Goal: Task Accomplishment & Management: Manage account settings

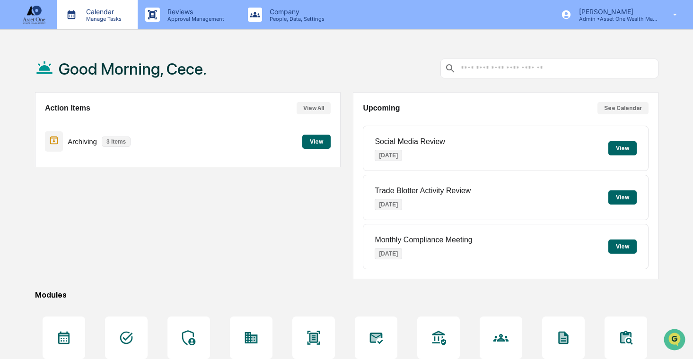
click at [116, 27] on div "Calendar Manage Tasks" at bounding box center [97, 14] width 81 height 29
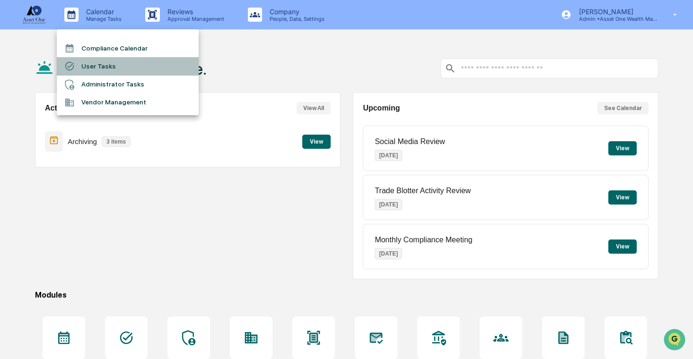
click at [127, 71] on li "User Tasks" at bounding box center [128, 66] width 142 height 18
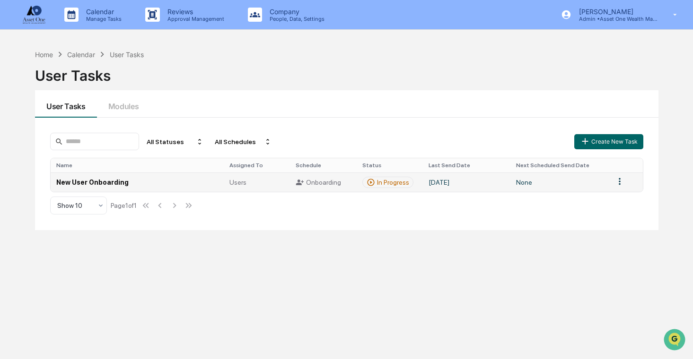
click at [446, 182] on td "[DATE]" at bounding box center [466, 182] width 87 height 19
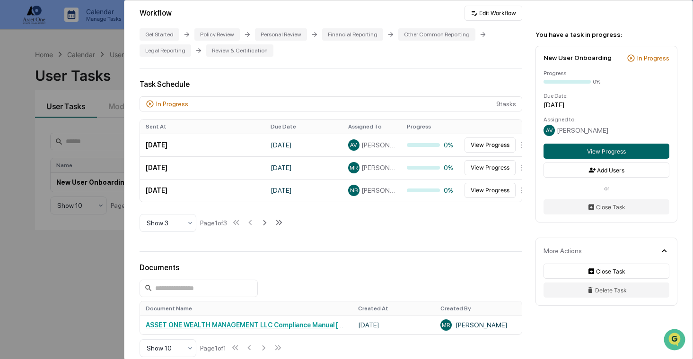
scroll to position [204, 0]
click at [73, 286] on div "User Tasks New User Onboarding New User Onboarding Active Welcome to Greenboard…" at bounding box center [346, 179] width 693 height 359
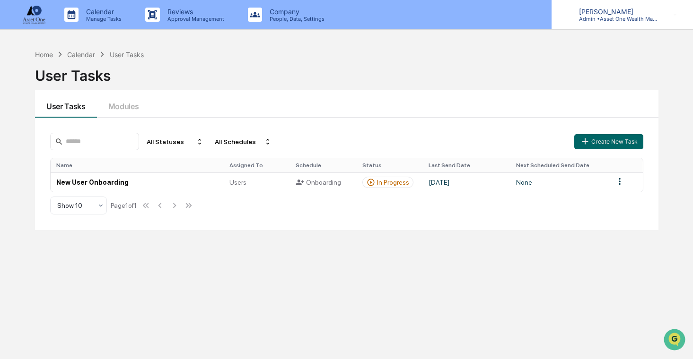
click at [618, 29] on div "[PERSON_NAME] Admin • Asset One Wealth Management" at bounding box center [621, 14] width 141 height 29
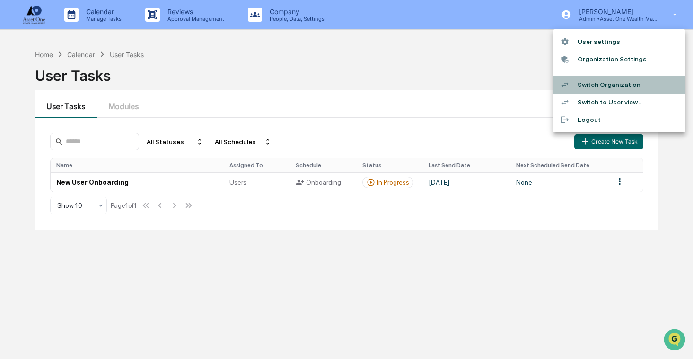
click at [614, 79] on li "Switch Organization" at bounding box center [619, 84] width 132 height 17
